Goal: Task Accomplishment & Management: Use online tool/utility

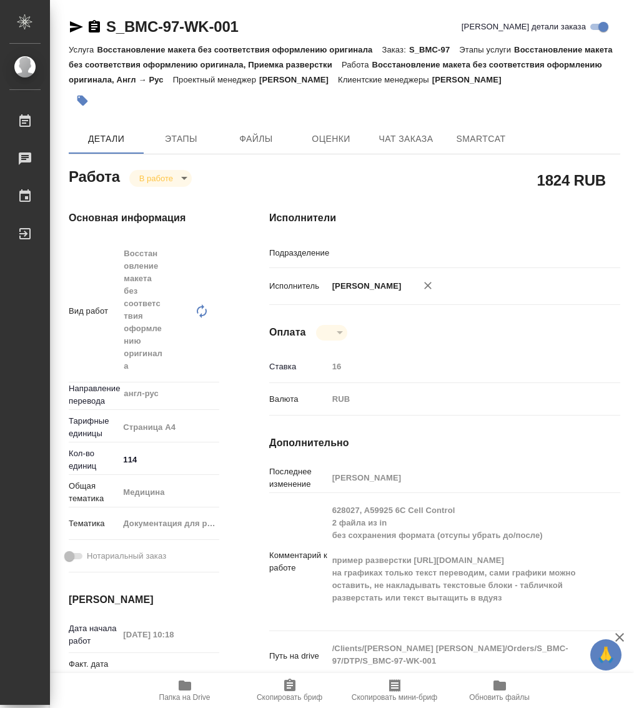
type input "англ-рус"
type input "DTPlight"
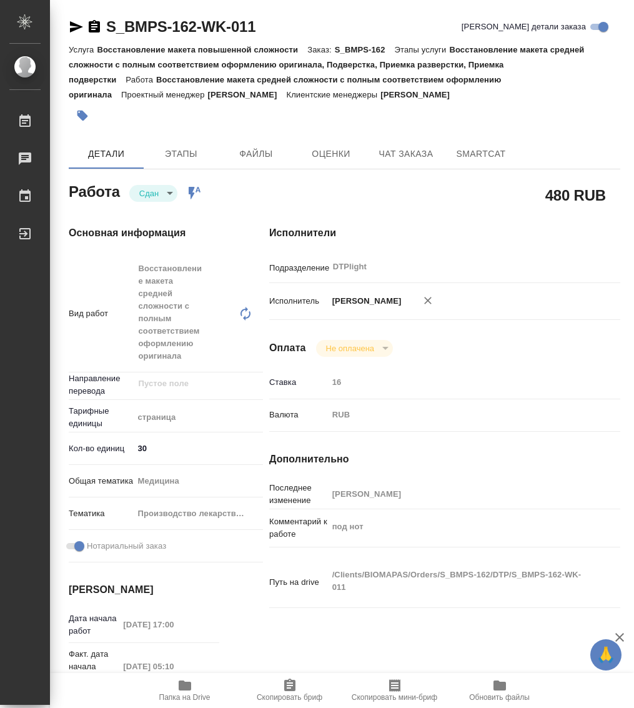
type textarea "x"
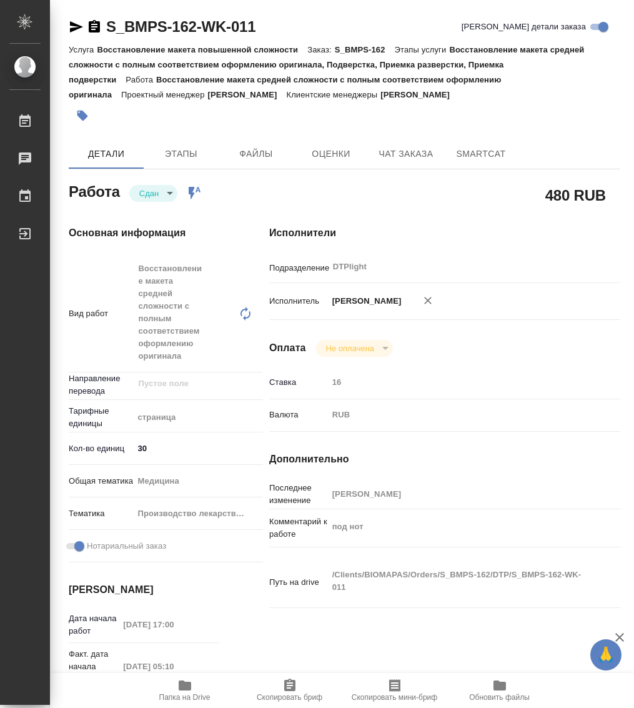
type textarea "x"
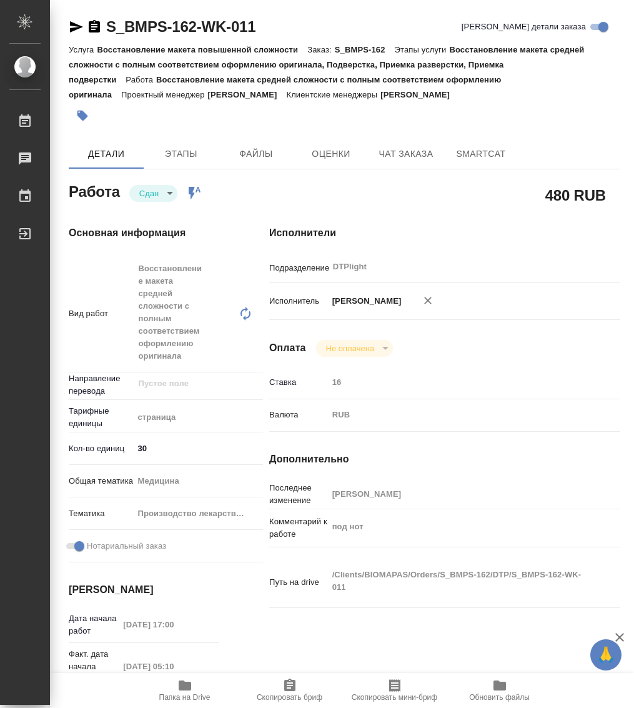
type textarea "x"
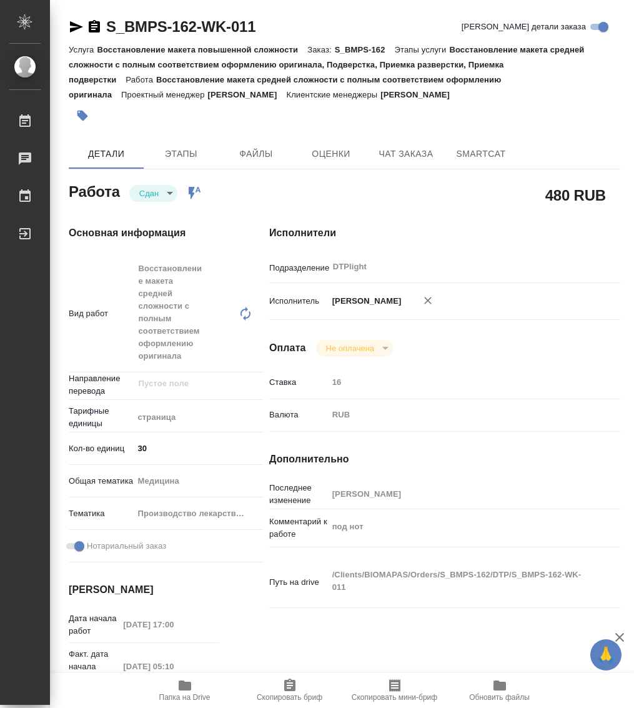
type textarea "x"
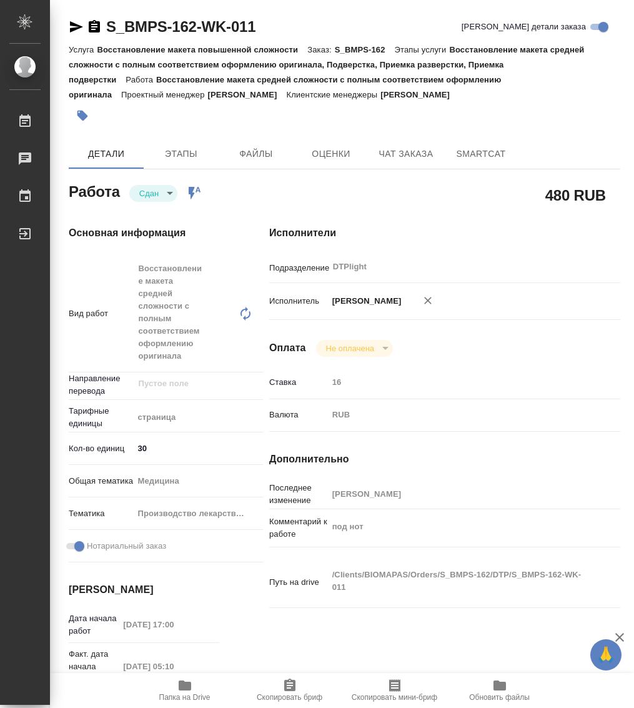
type textarea "x"
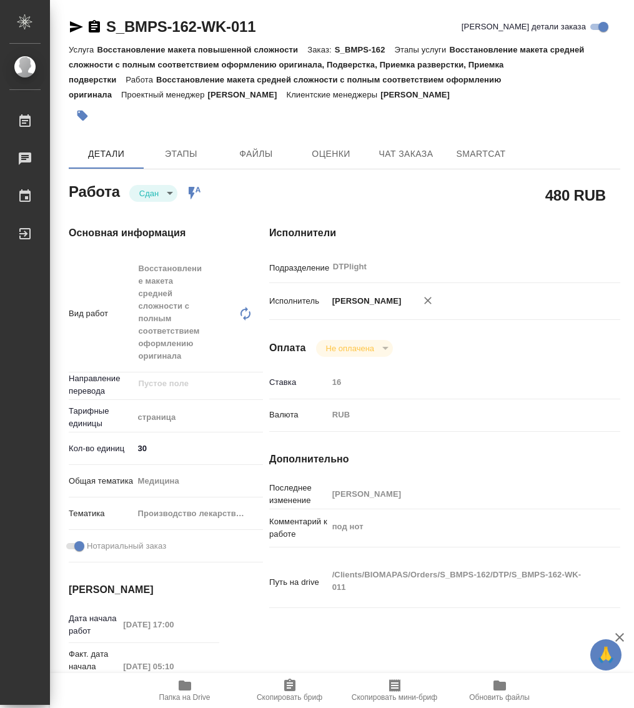
type textarea "x"
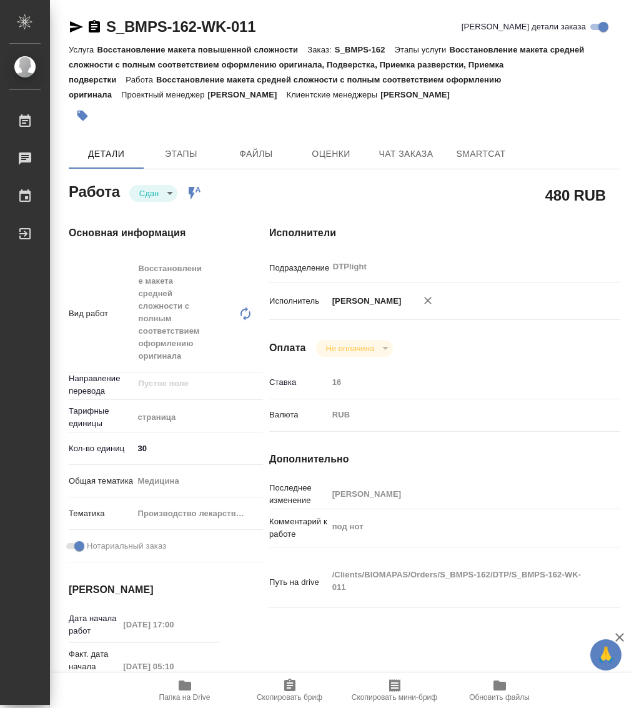
type textarea "x"
